Goal: Information Seeking & Learning: Learn about a topic

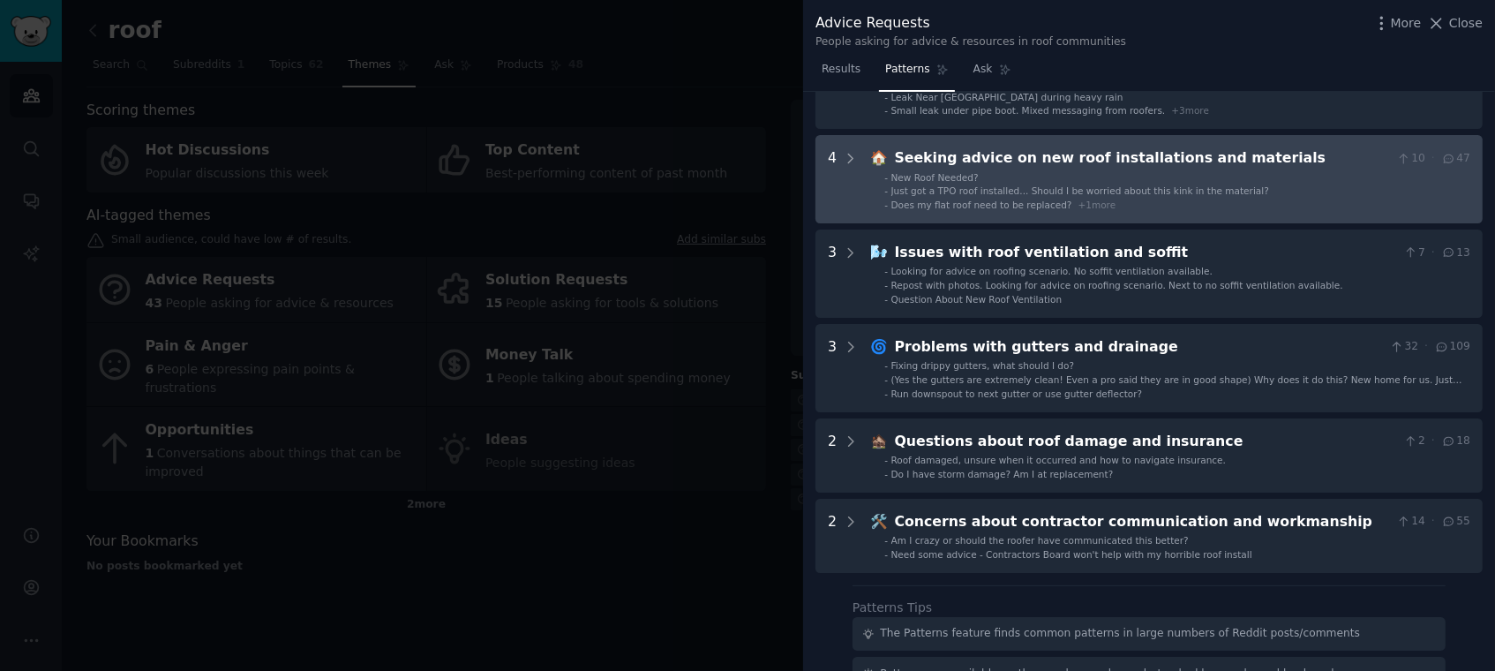
scroll to position [328, 0]
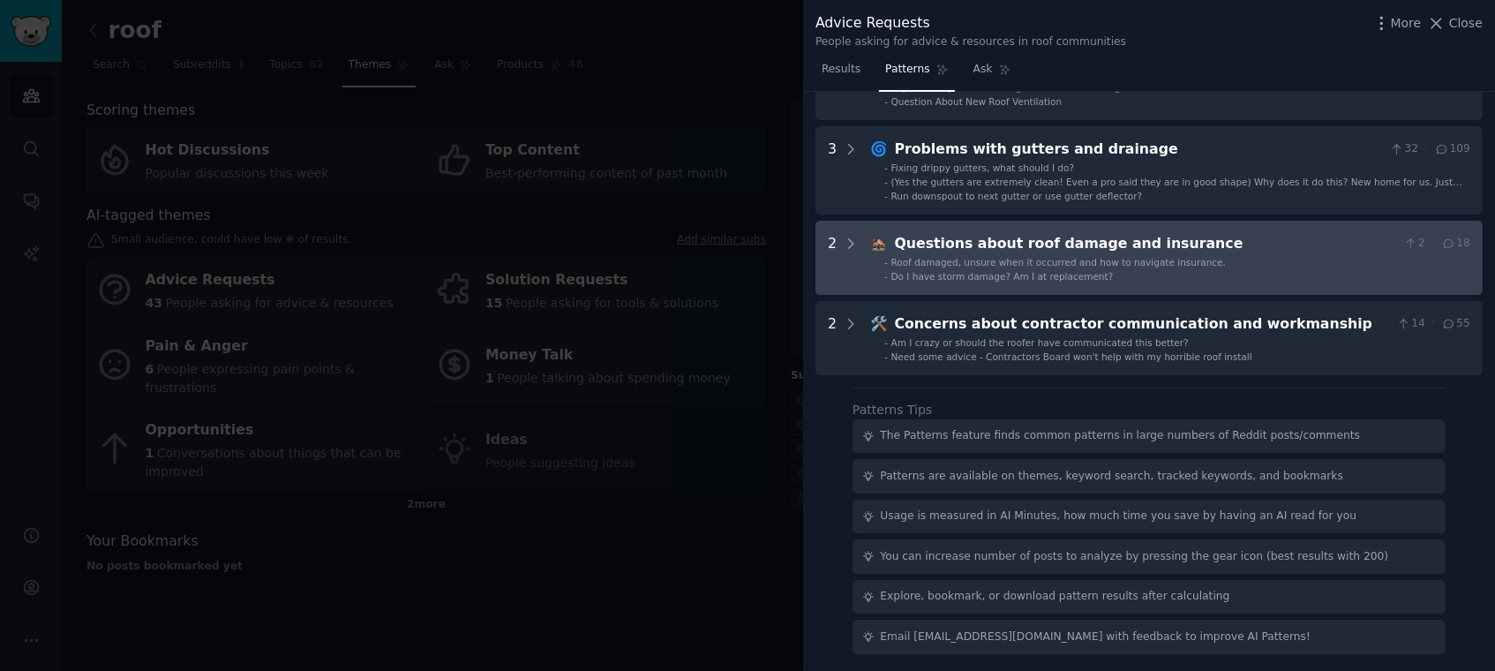
click at [960, 277] on span "Do I have storm damage? Am I at replacement?" at bounding box center [1003, 276] width 222 height 11
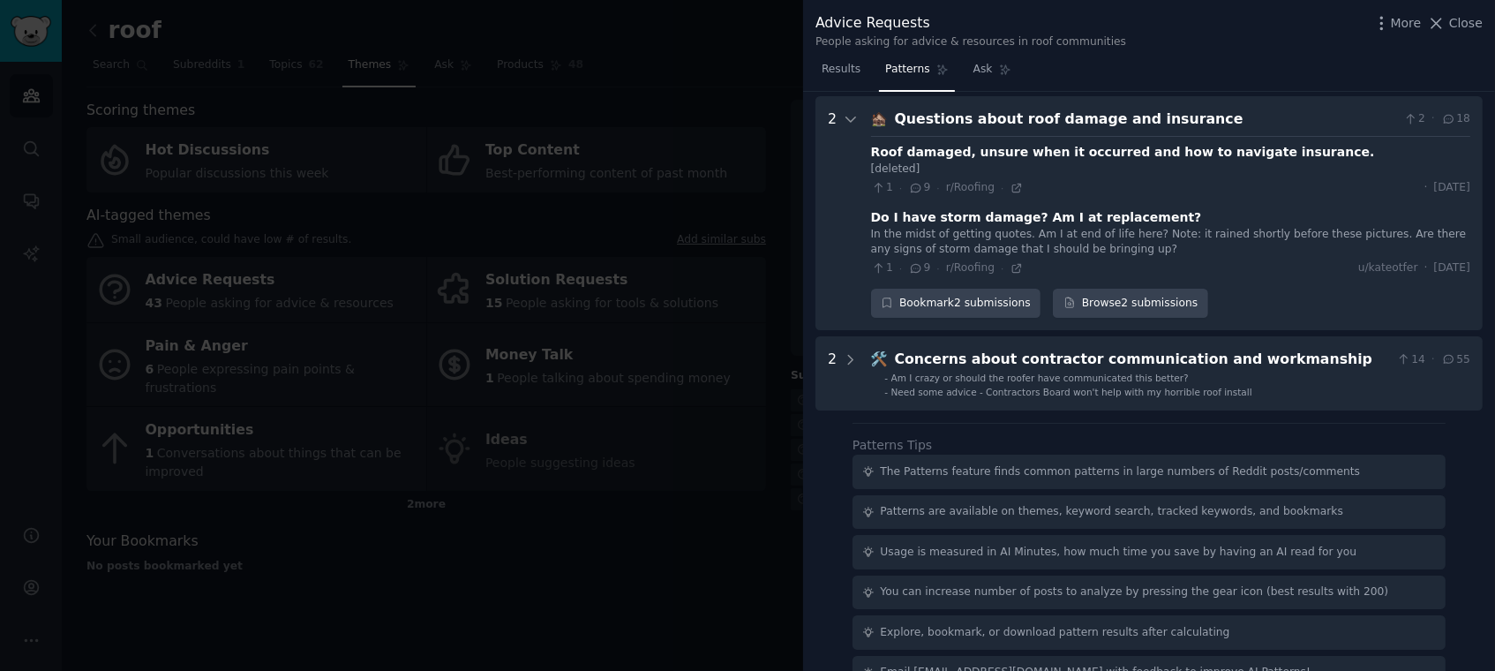
scroll to position [457, 0]
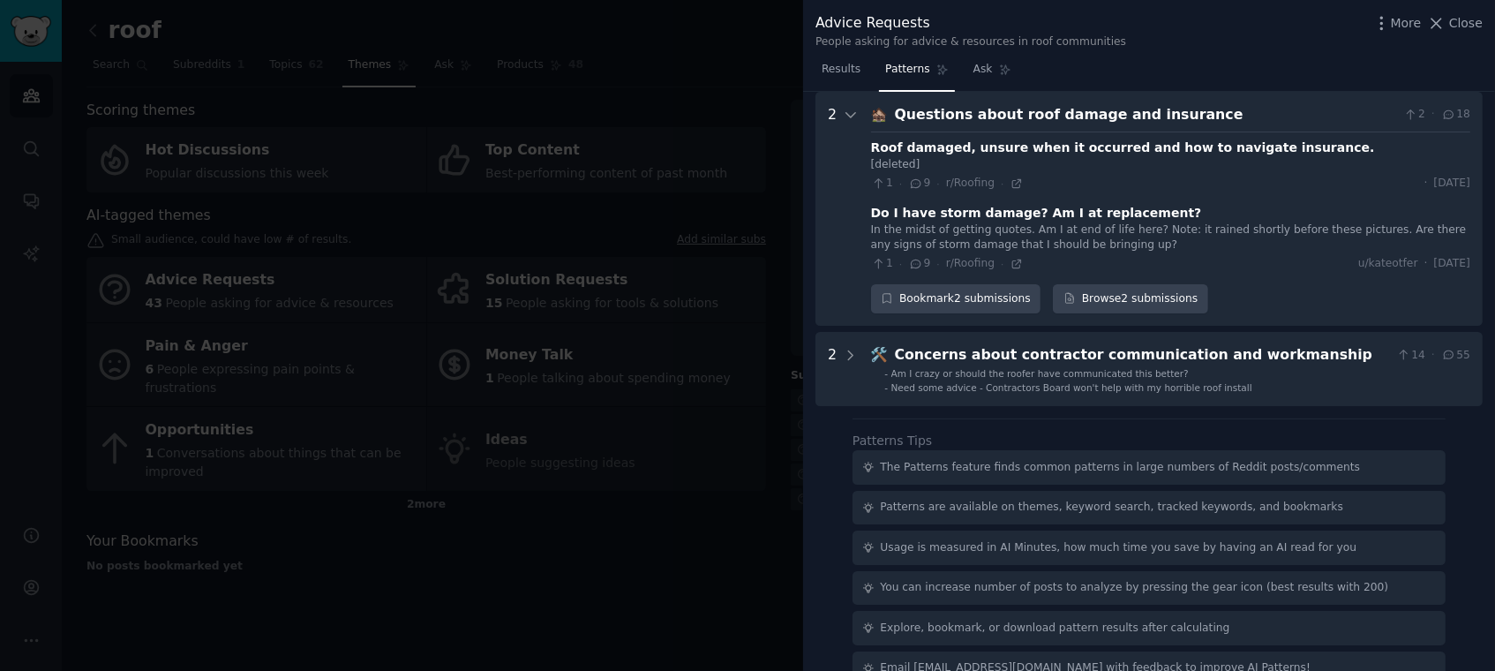
click at [589, 380] on div at bounding box center [747, 335] width 1495 height 671
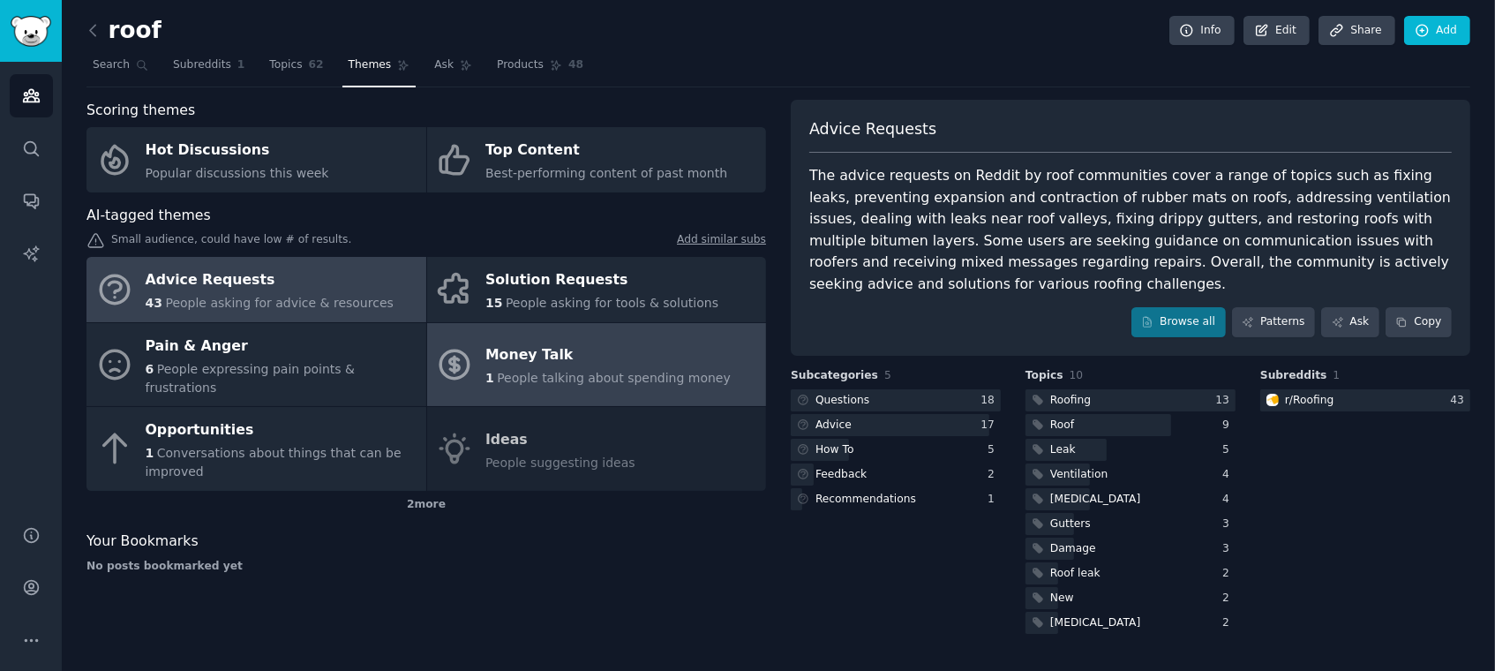
click at [576, 352] on div "Money Talk" at bounding box center [608, 356] width 245 height 28
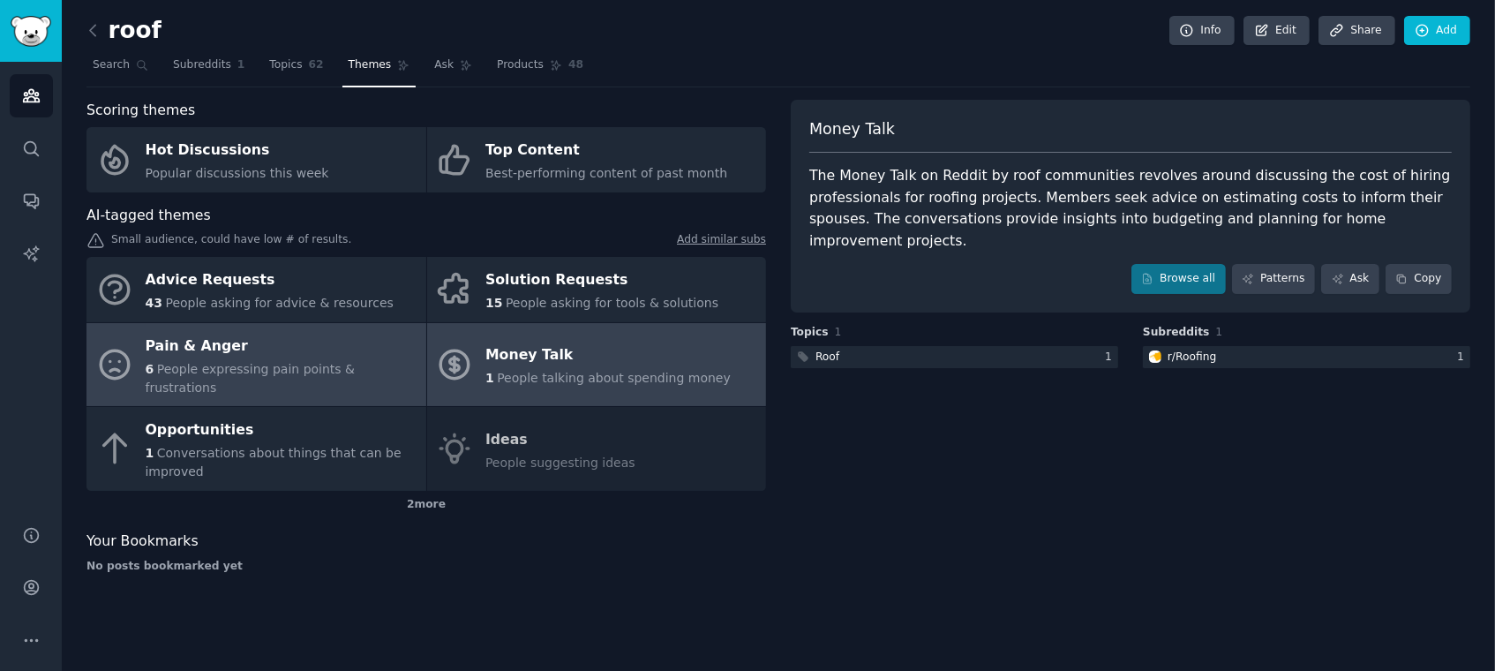
click at [244, 352] on div "Pain & Anger" at bounding box center [282, 346] width 272 height 28
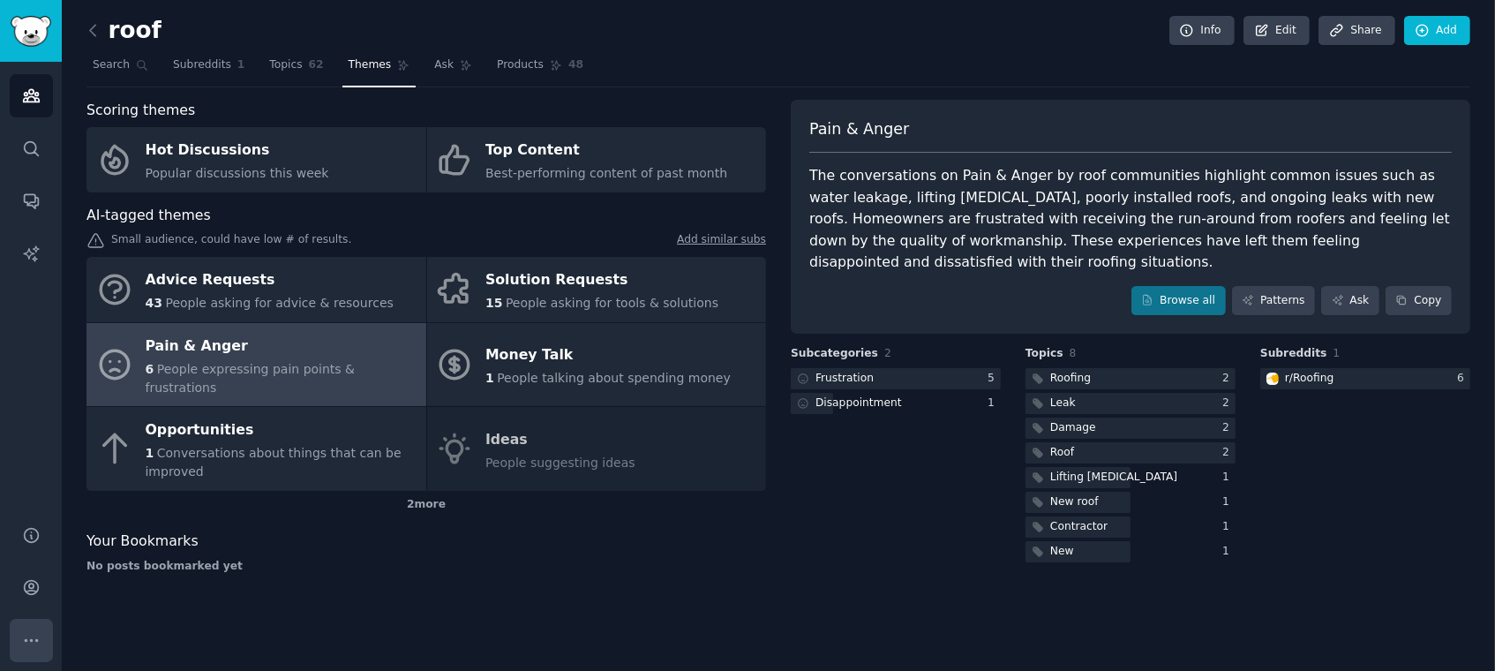
click at [23, 635] on icon "Sidebar" at bounding box center [31, 640] width 19 height 19
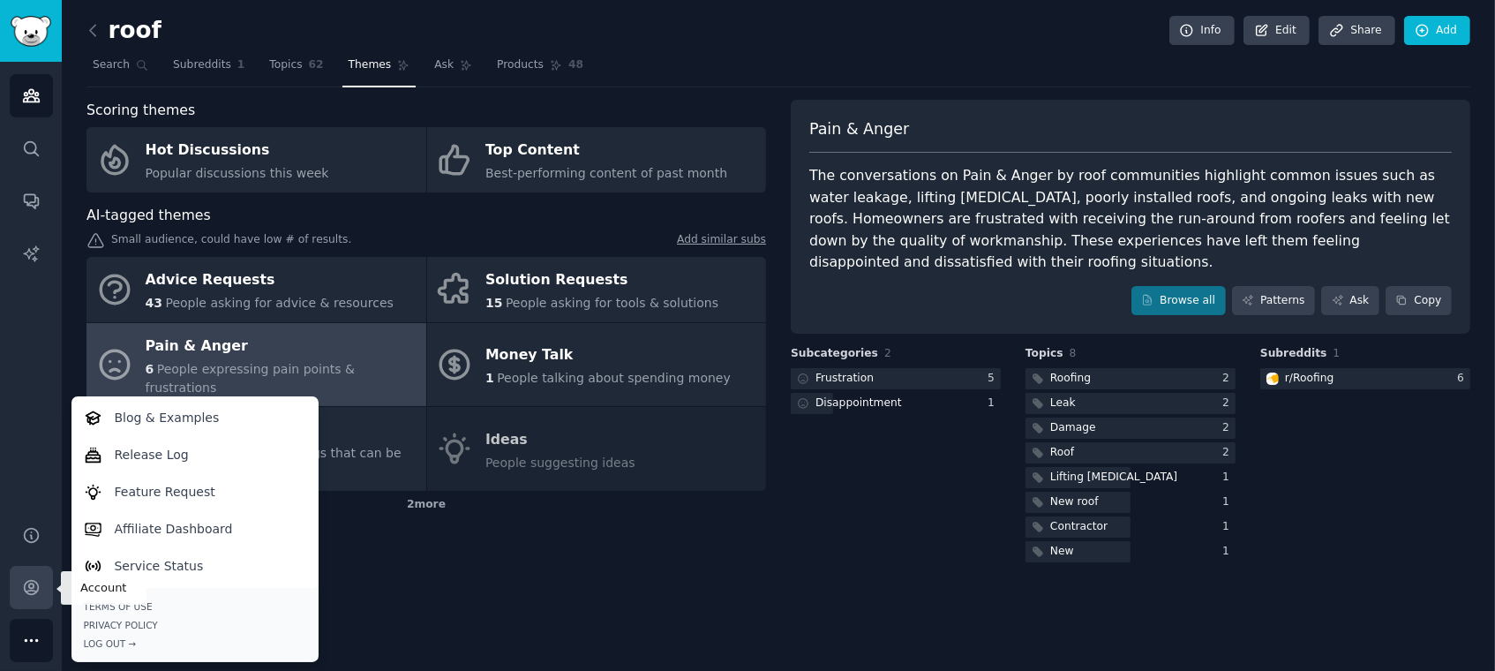
click at [23, 590] on icon "Sidebar" at bounding box center [31, 587] width 19 height 19
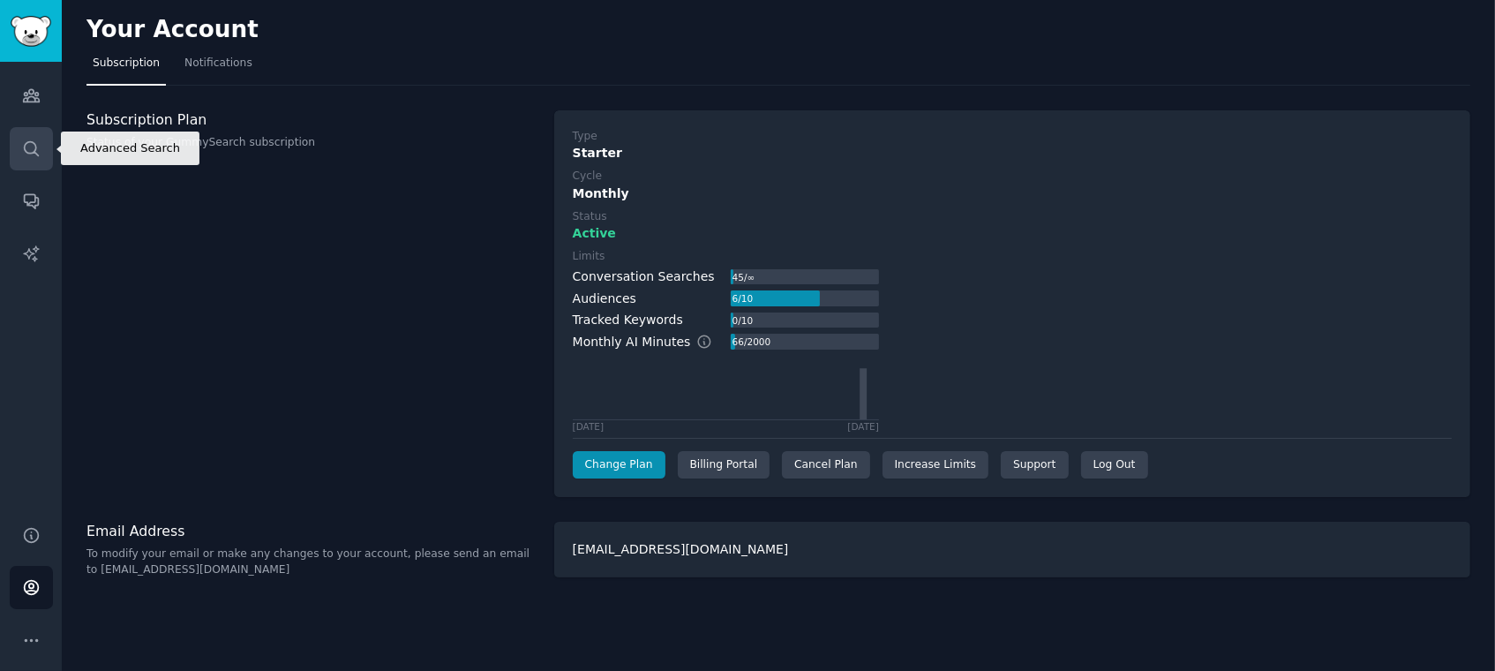
click at [16, 133] on link "Search" at bounding box center [31, 148] width 43 height 43
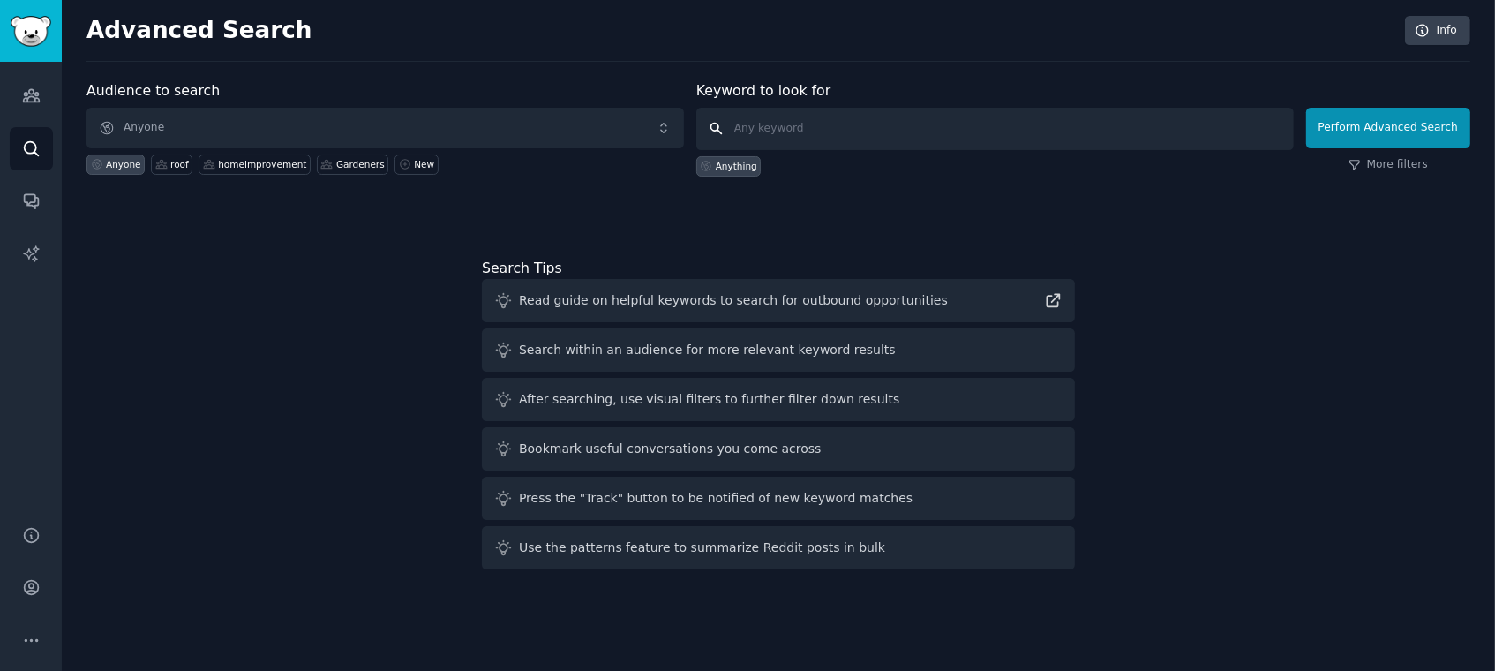
click at [787, 131] on input "text" at bounding box center [995, 129] width 598 height 42
type input "a"
type input "annoy"
click button "Perform Advanced Search" at bounding box center [1388, 128] width 164 height 41
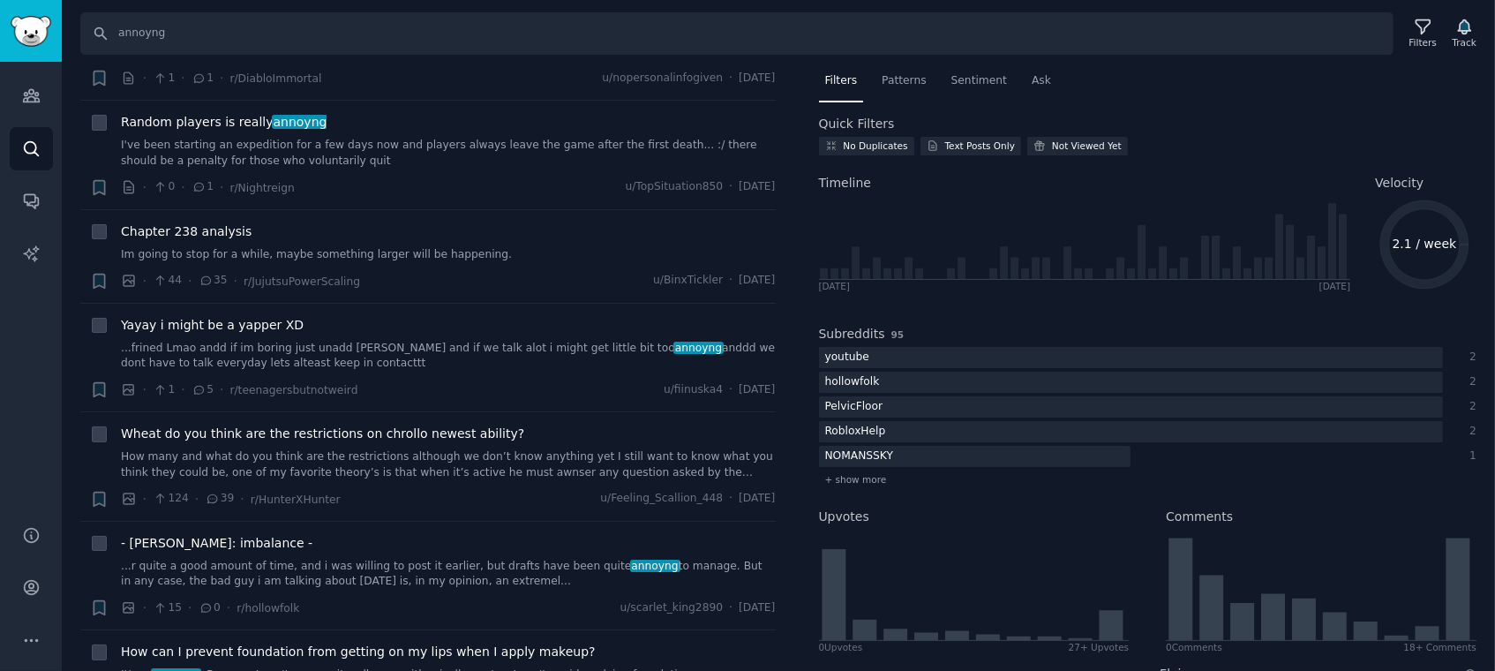
scroll to position [1241, 0]
click at [163, 34] on input "annoyng" at bounding box center [737, 33] width 1314 height 42
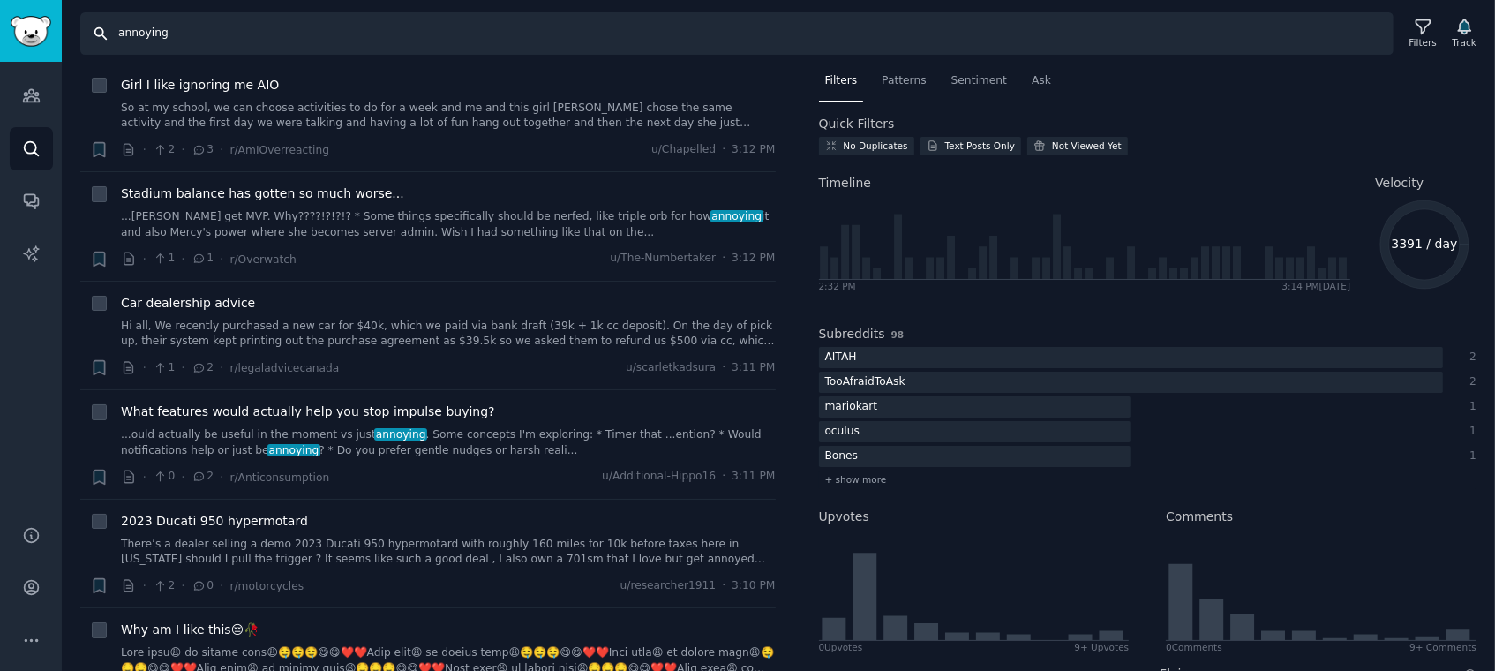
scroll to position [379, 0]
click at [261, 425] on link "...ould actually be useful in the moment vs just annoying . Some concepts I'm e…" at bounding box center [448, 440] width 655 height 31
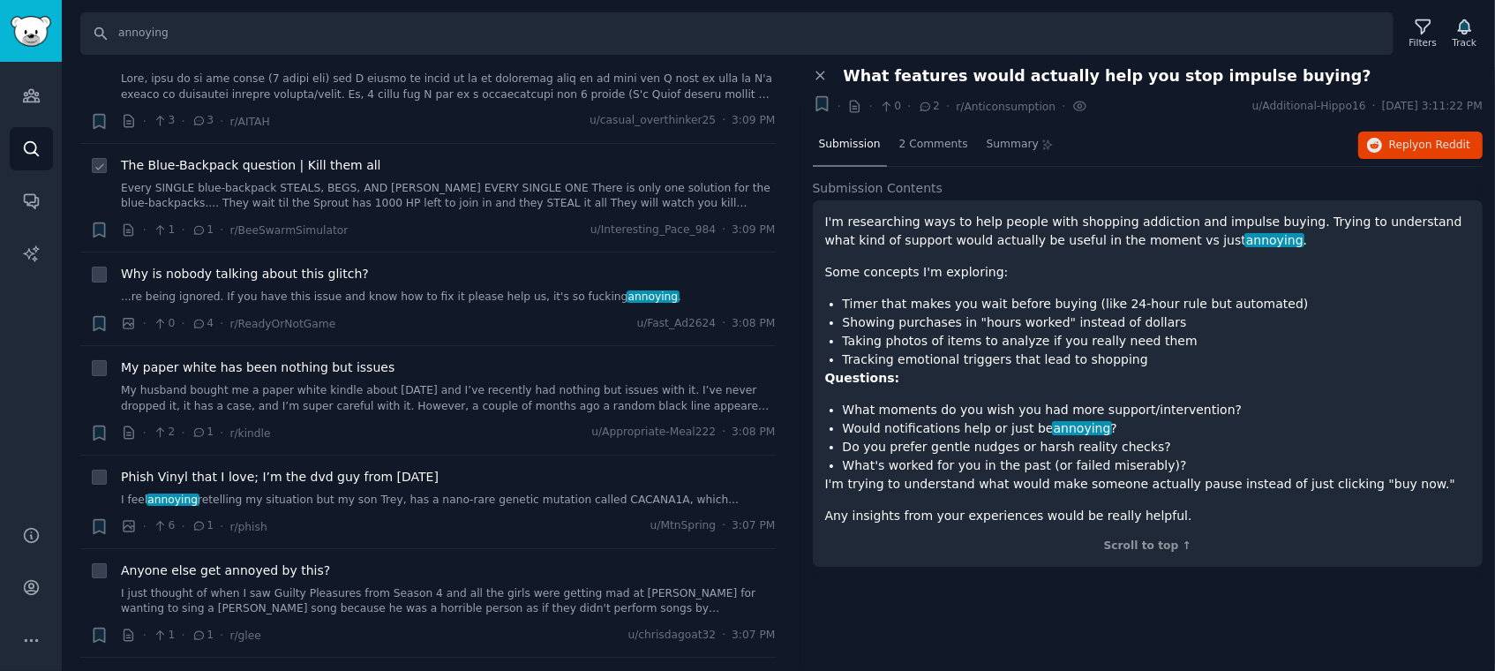
scroll to position [1169, 0]
click at [345, 290] on link "...re being ignored. If you have this issue and know how to fix it please help …" at bounding box center [448, 298] width 655 height 16
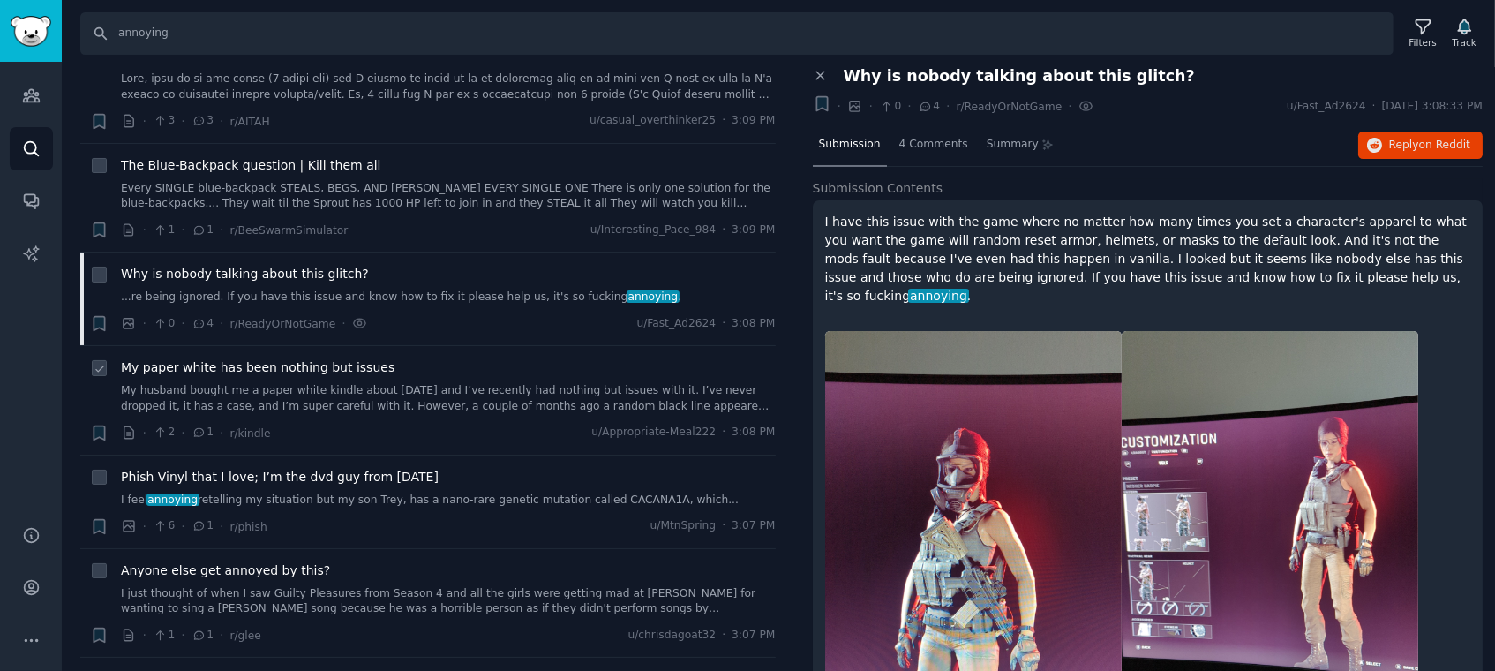
click at [380, 383] on link "My husband bought me a paper white kindle about [DATE] and I’ve recently had no…" at bounding box center [448, 398] width 655 height 31
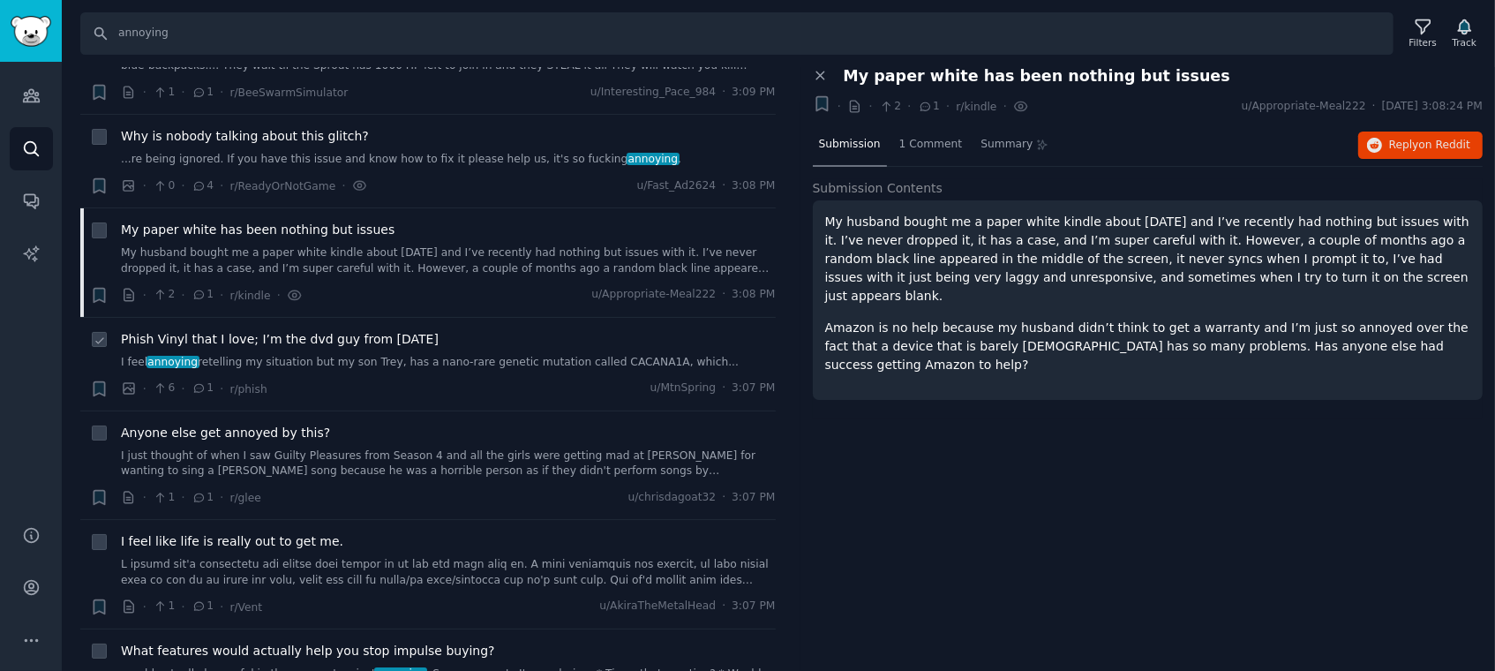
scroll to position [1307, 0]
click at [329, 448] on link "I just thought of when I saw Guilty Pleasures from Season 4 and all the girls w…" at bounding box center [448, 463] width 655 height 31
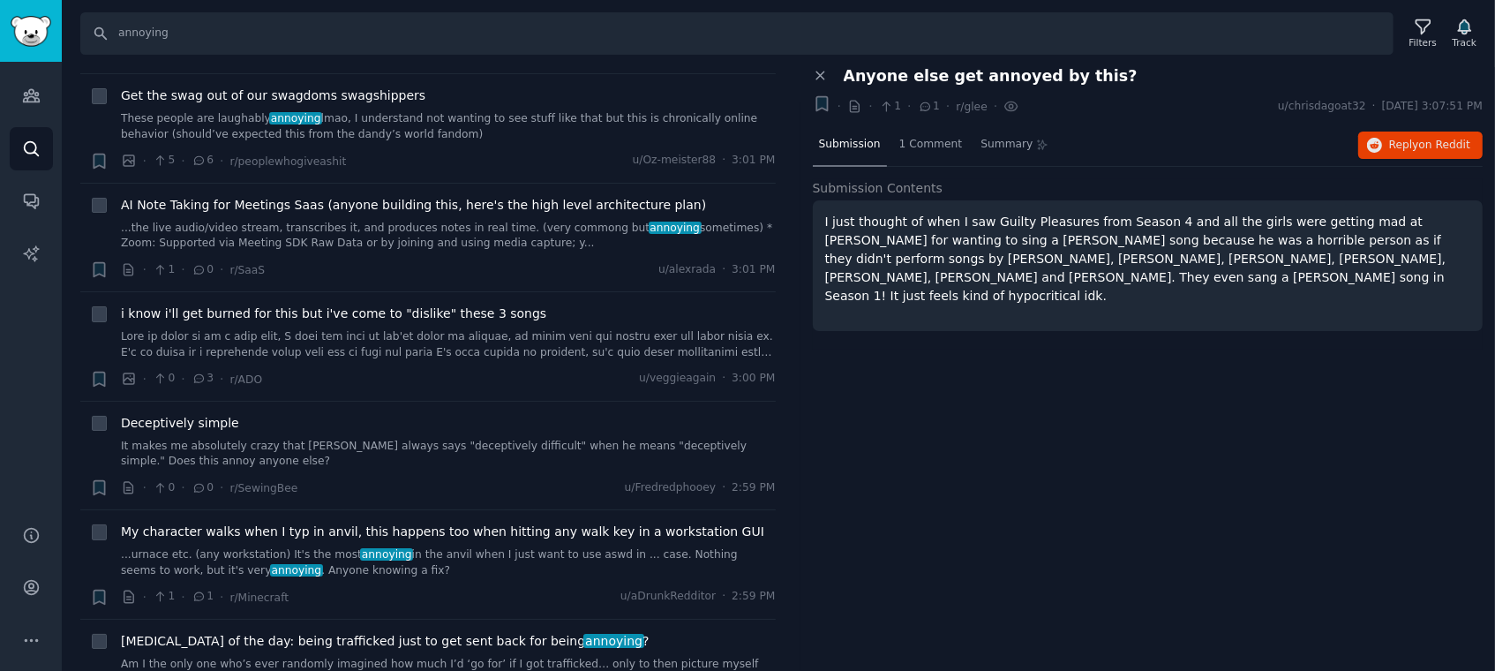
scroll to position [3205, 0]
click at [185, 41] on input "annoying" at bounding box center [737, 33] width 1314 height 42
type input "solve"
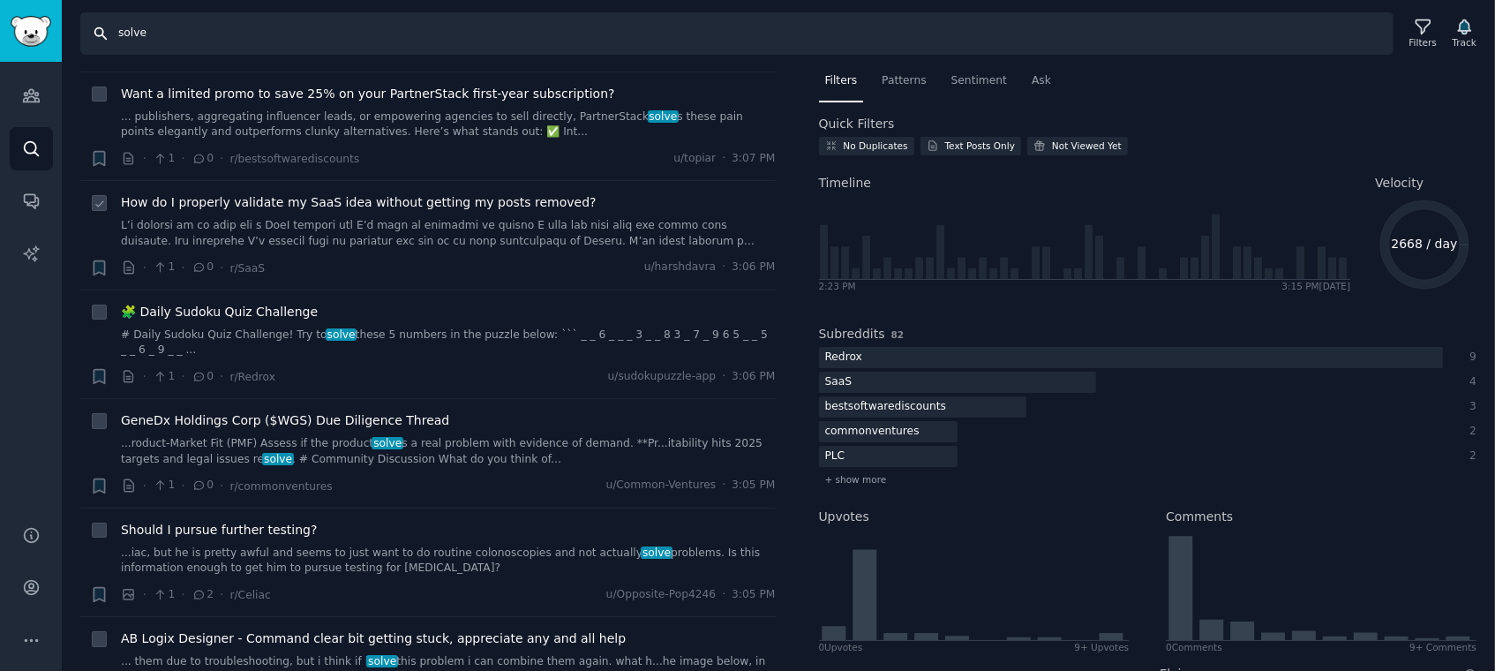
scroll to position [1066, 0]
click at [380, 218] on link at bounding box center [448, 233] width 655 height 31
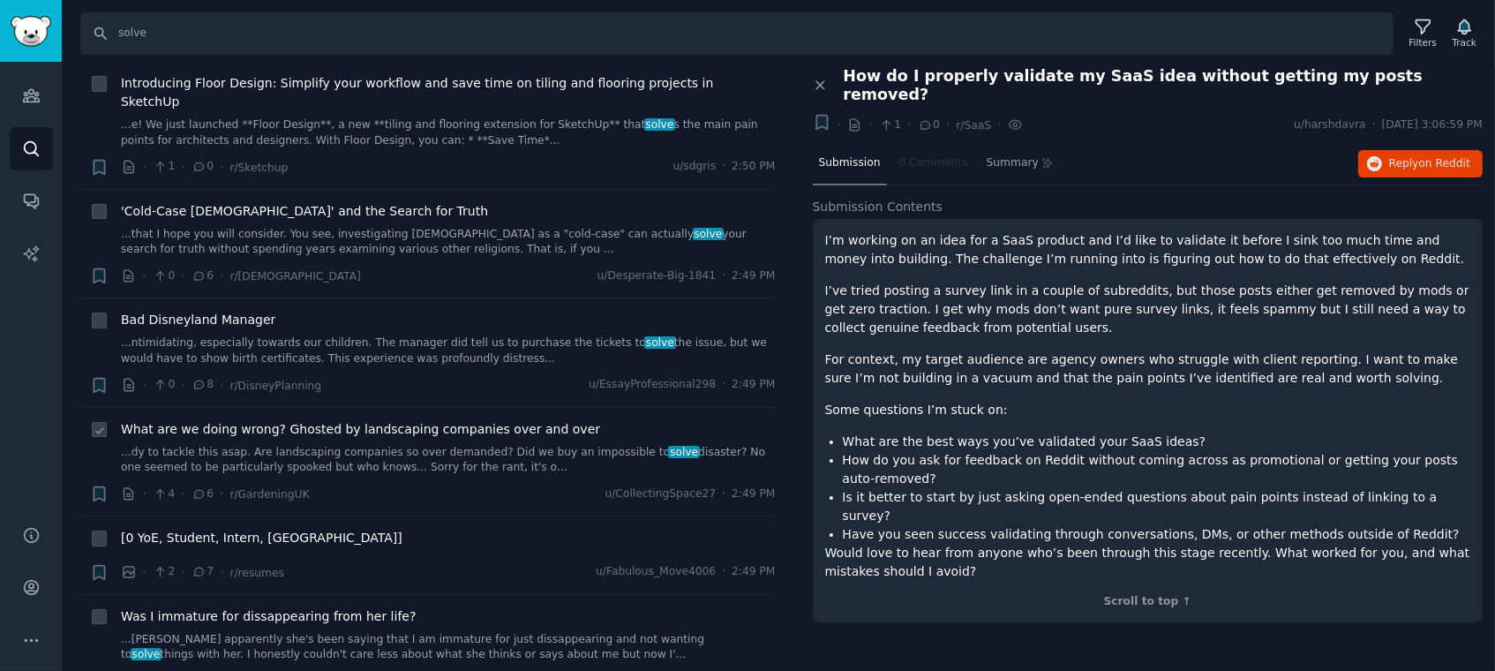
scroll to position [4656, 0]
click at [402, 444] on link "...dy to tackle this asap. Are landscaping companies so over demanded? Did we b…" at bounding box center [448, 459] width 655 height 31
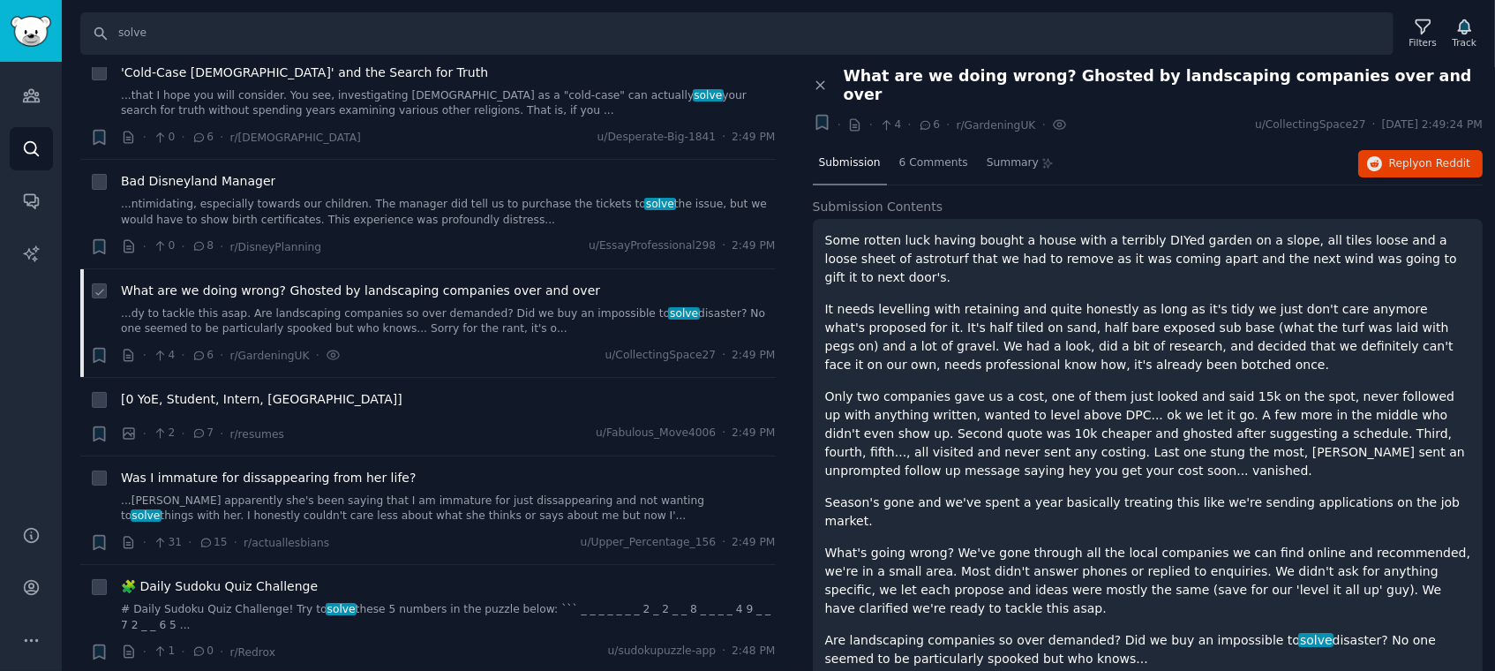
scroll to position [4795, 0]
